Goal: Navigation & Orientation: Find specific page/section

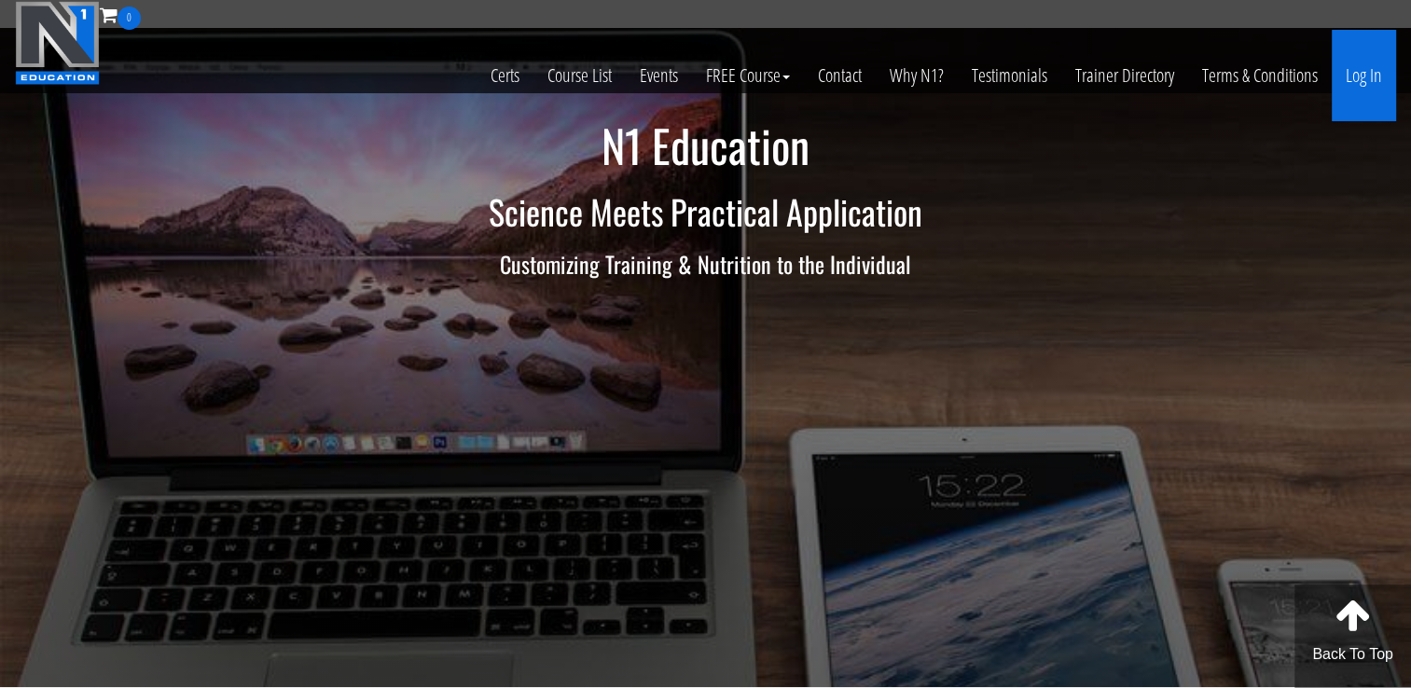
click at [1351, 75] on link "Log In" at bounding box center [1364, 75] width 64 height 91
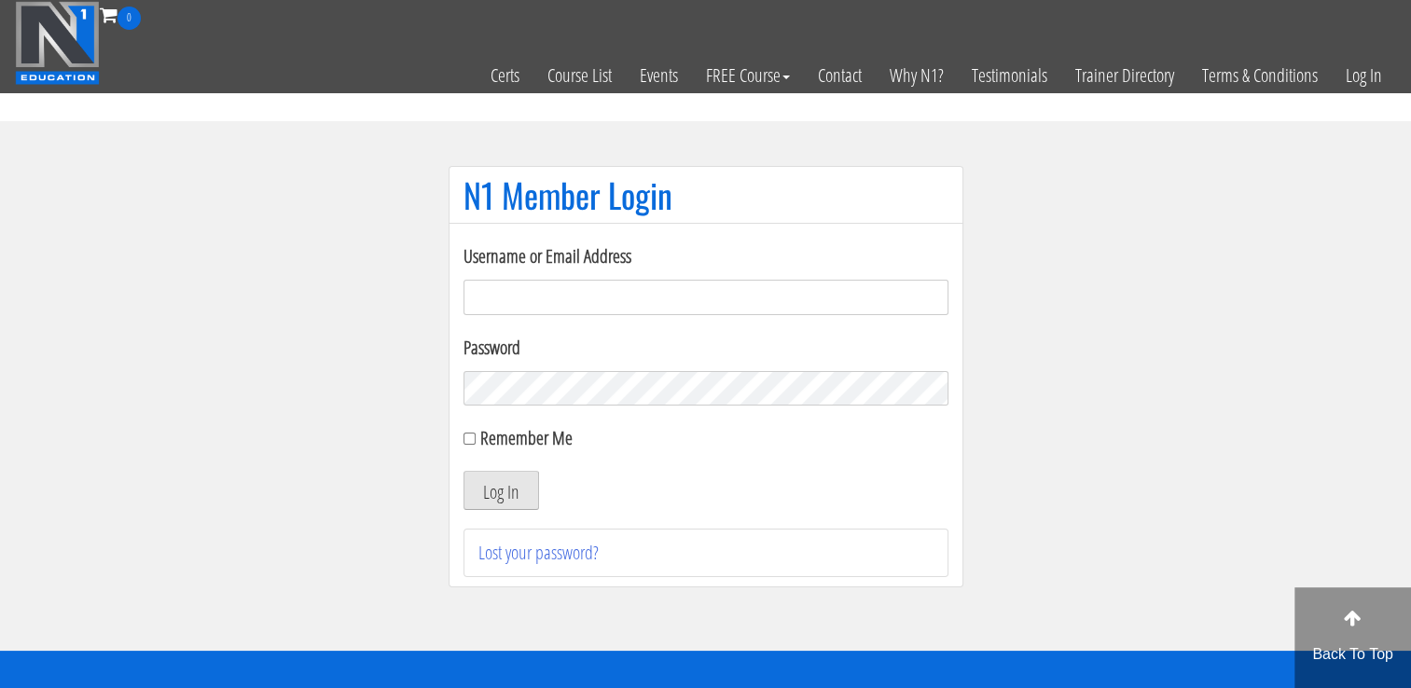
type input "coachderekdolgner@gmail.com"
click at [518, 487] on button "Log In" at bounding box center [502, 490] width 76 height 39
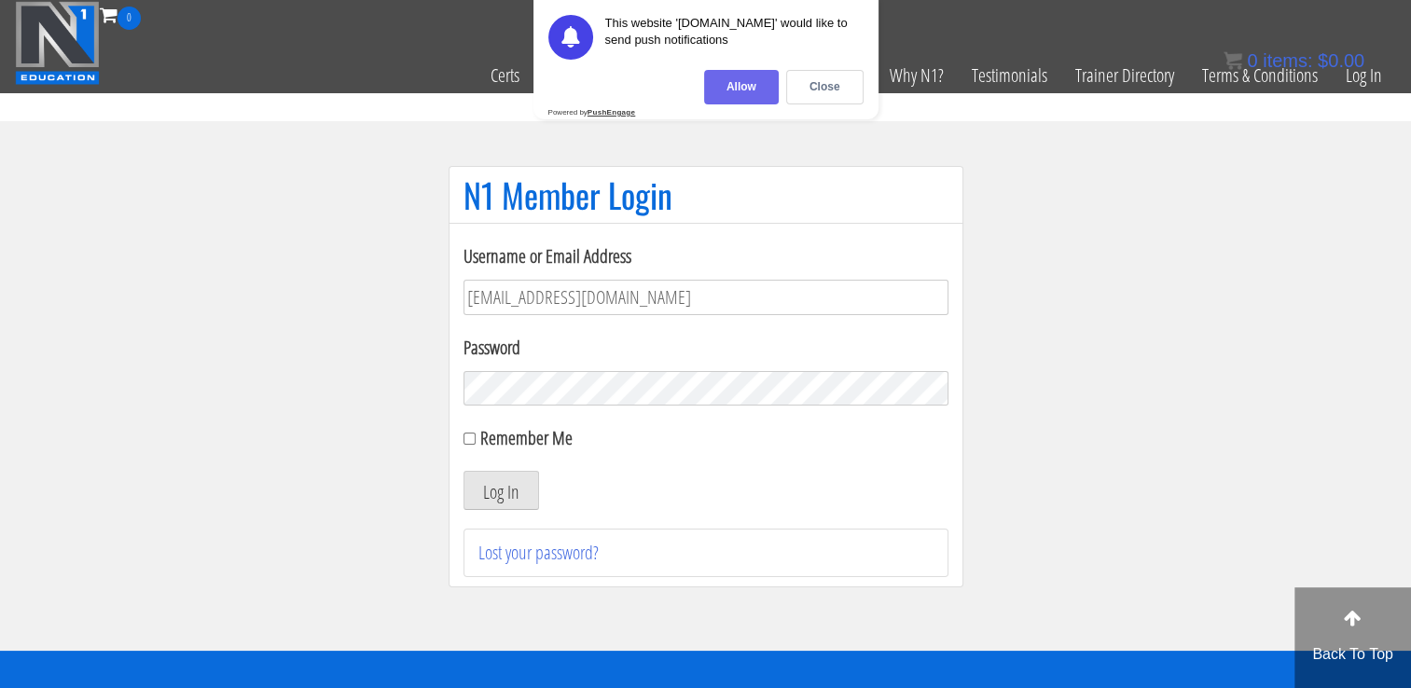
click at [754, 89] on div "Allow" at bounding box center [741, 87] width 75 height 35
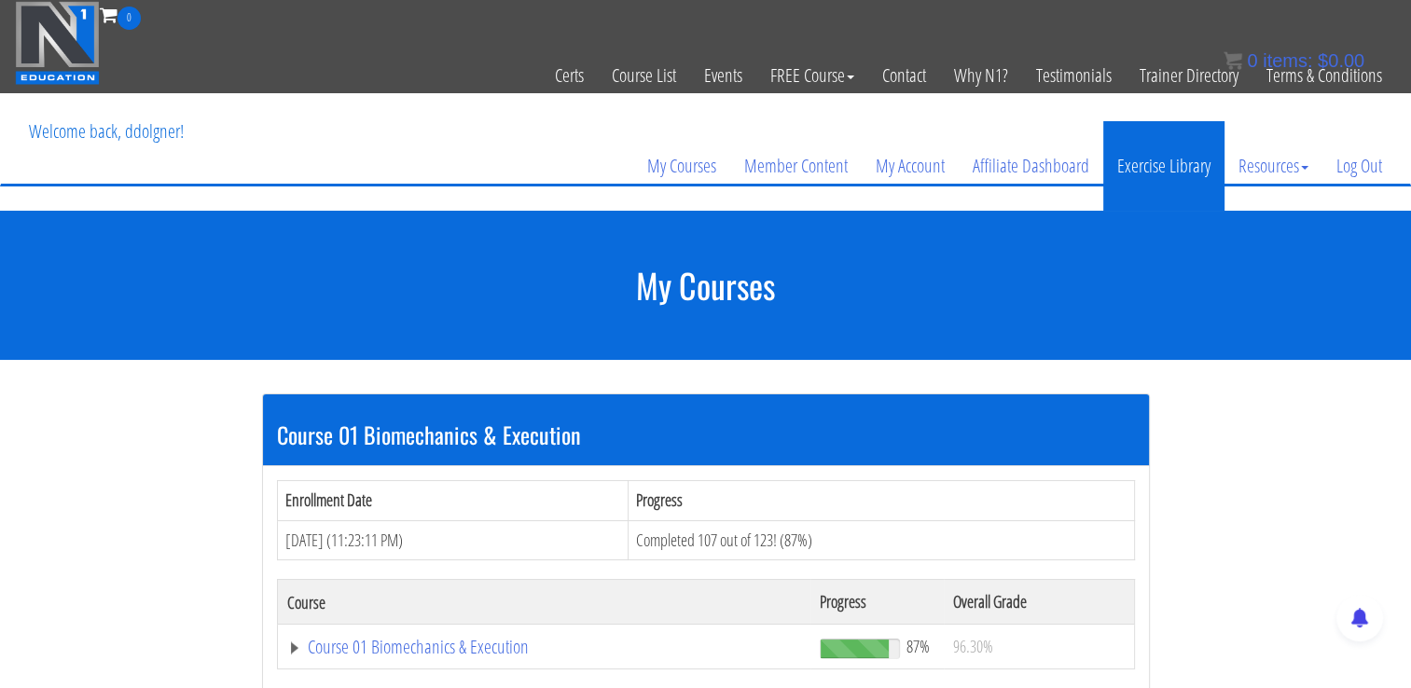
click at [1163, 177] on link "Exercise Library" at bounding box center [1163, 166] width 121 height 90
